Goal: Task Accomplishment & Management: Use online tool/utility

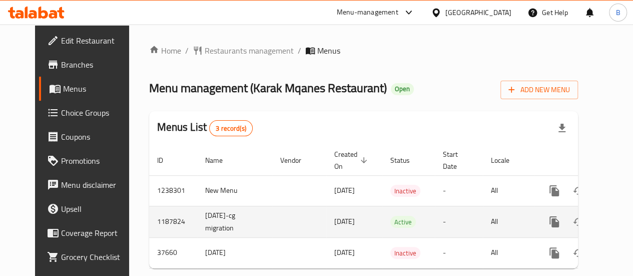
scroll to position [0, 10]
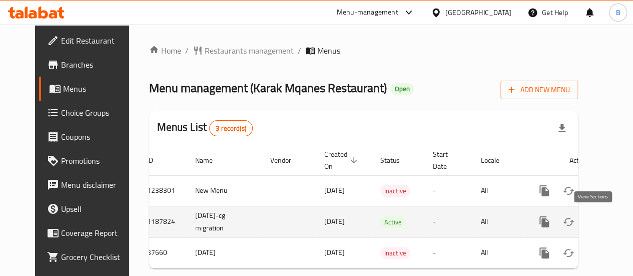
click at [604, 222] on link "enhanced table" at bounding box center [616, 222] width 24 height 24
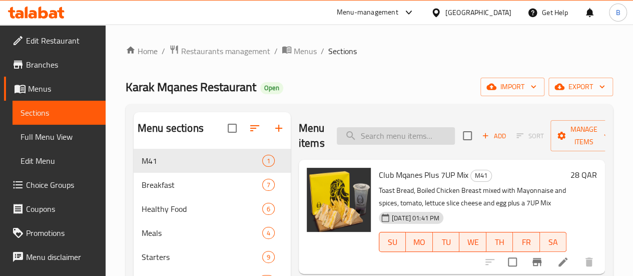
click at [370, 138] on input "search" at bounding box center [396, 136] width 118 height 18
paste input "Chicken With Chips"
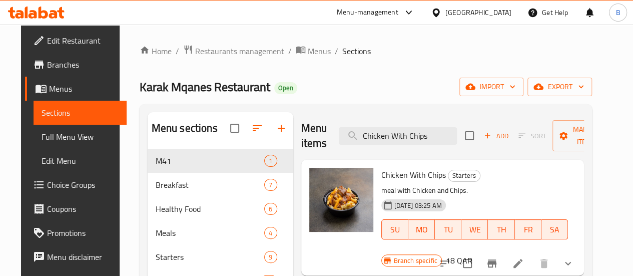
type input "Chicken With Chips"
click at [381, 173] on span "Chicken With Chips" at bounding box center [413, 174] width 65 height 15
copy h6 "Chicken With Chips"
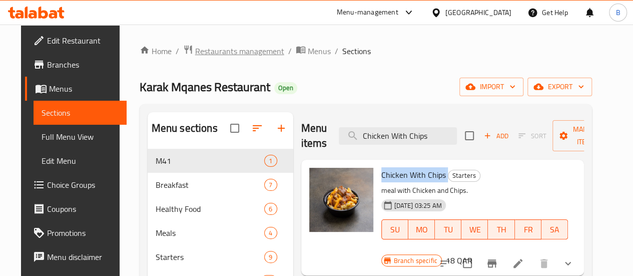
click at [247, 54] on span "Restaurants management" at bounding box center [239, 51] width 89 height 12
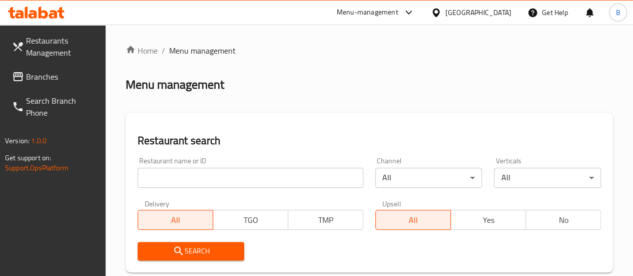
click at [184, 179] on input "search" at bounding box center [251, 178] width 226 height 20
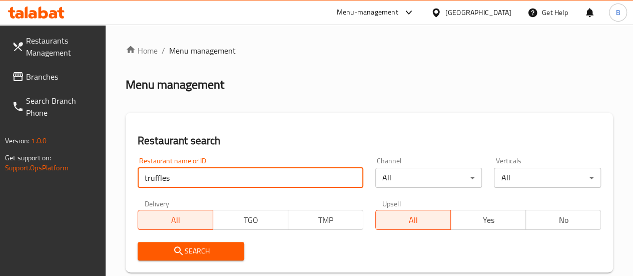
type input "truffles"
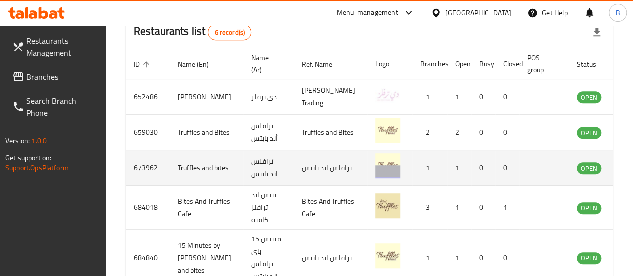
scroll to position [285, 0]
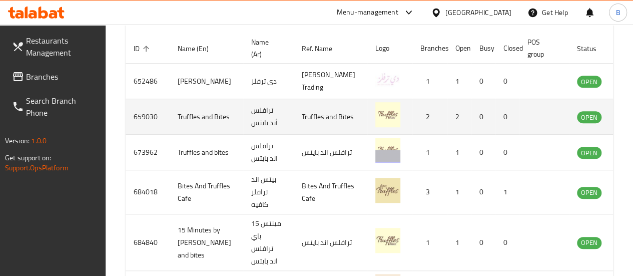
click at [630, 122] on icon "enhanced table" at bounding box center [635, 117] width 11 height 9
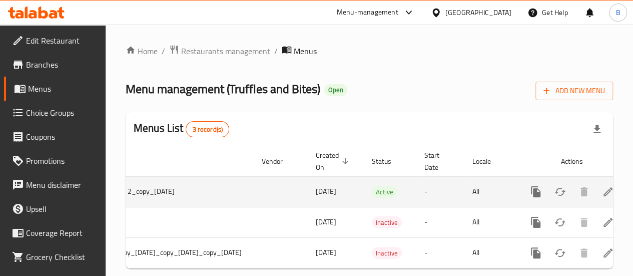
scroll to position [0, 148]
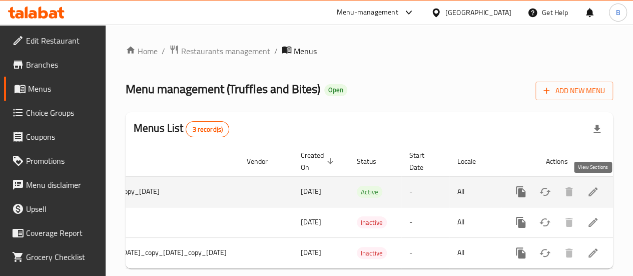
click at [590, 192] on icon "enhanced table" at bounding box center [592, 191] width 9 height 9
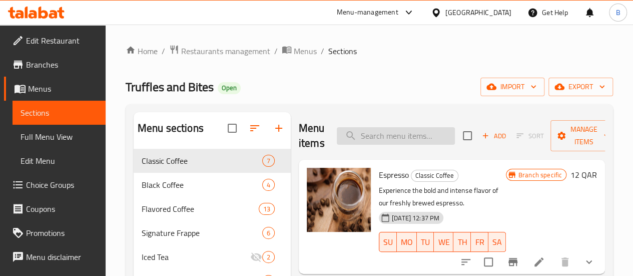
click at [368, 141] on input "search" at bounding box center [396, 136] width 118 height 18
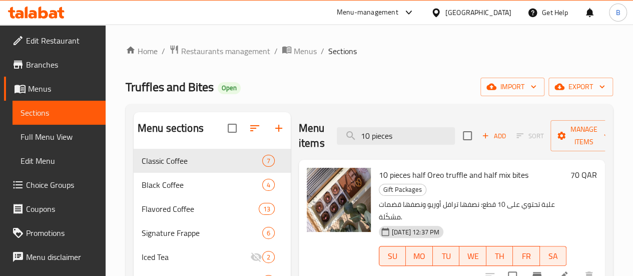
type input "10 pieces"
click at [418, 176] on span "10 pieces half Oreo truffle and half mix bites" at bounding box center [454, 174] width 150 height 15
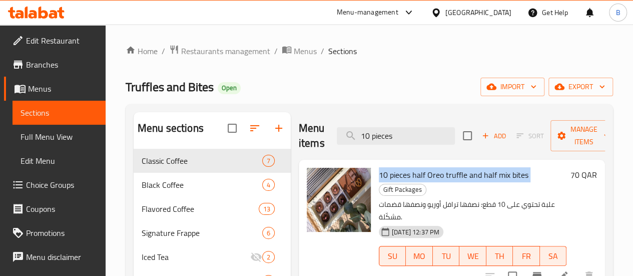
click at [418, 176] on span "10 pieces half Oreo truffle and half mix bites" at bounding box center [454, 174] width 150 height 15
copy h6 "10 pieces half Oreo truffle and half mix bites"
